Goal: Go to known website: Access a specific website the user already knows

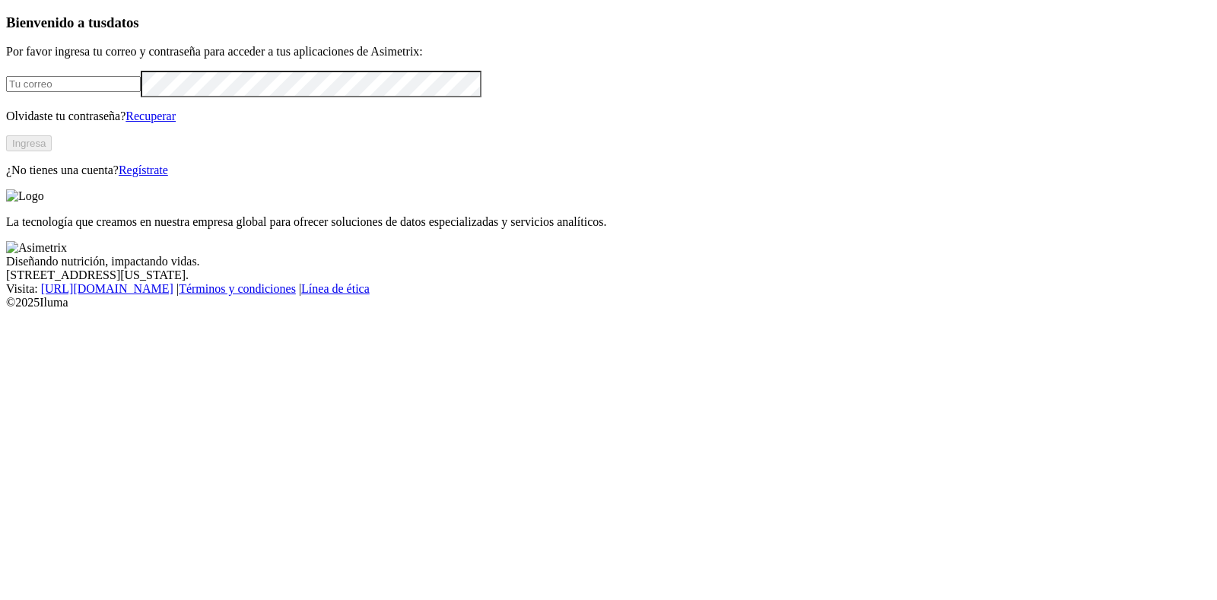
type input "[EMAIL_ADDRESS][PERSON_NAME][DOMAIN_NAME]"
click at [52, 151] on button "Ingresa" at bounding box center [29, 143] width 46 height 16
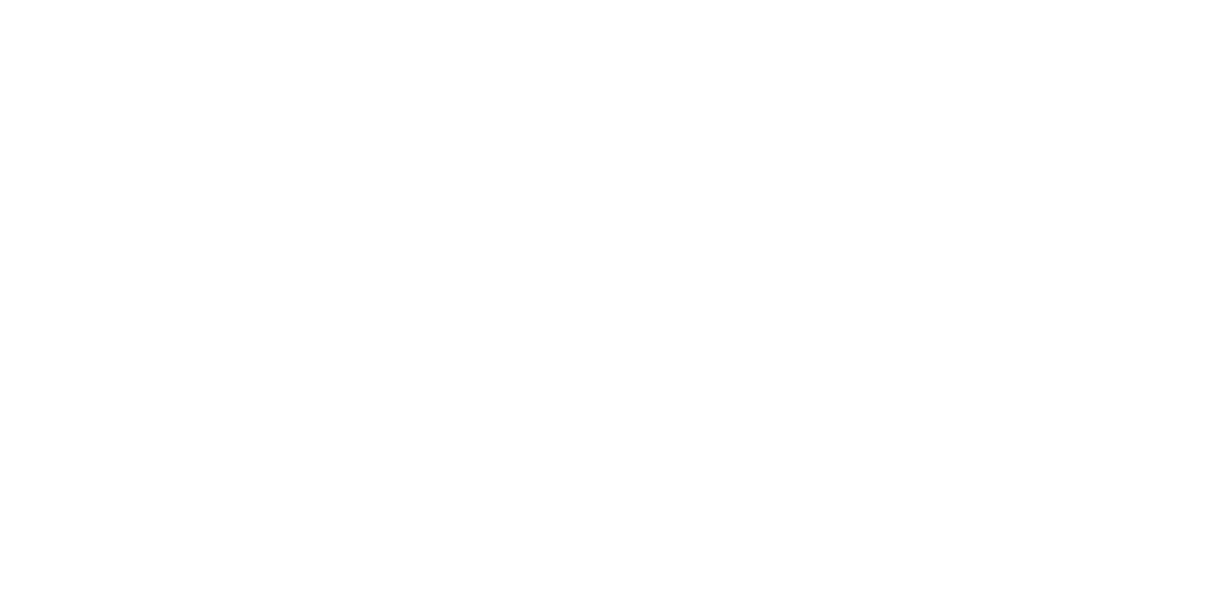
drag, startPoint x: 894, startPoint y: 237, endPoint x: 996, endPoint y: 2, distance: 256.8
